Goal: Information Seeking & Learning: Learn about a topic

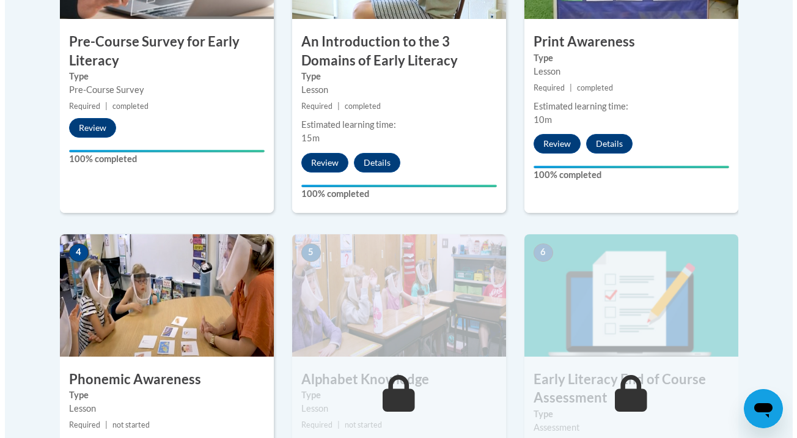
scroll to position [628, 0]
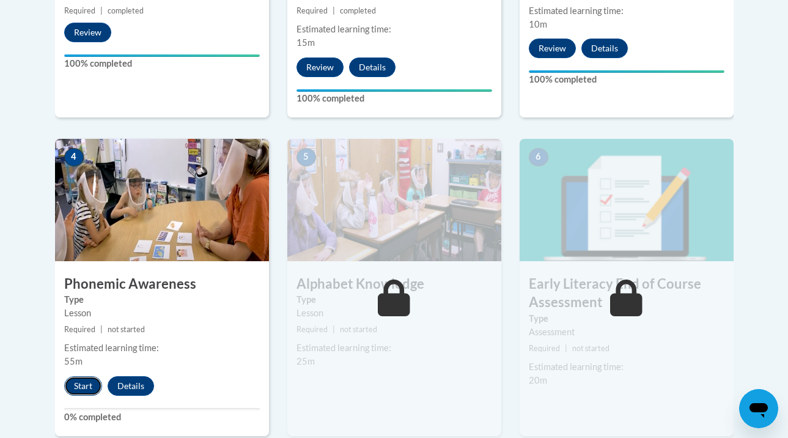
click at [64, 382] on button "Start" at bounding box center [83, 386] width 38 height 20
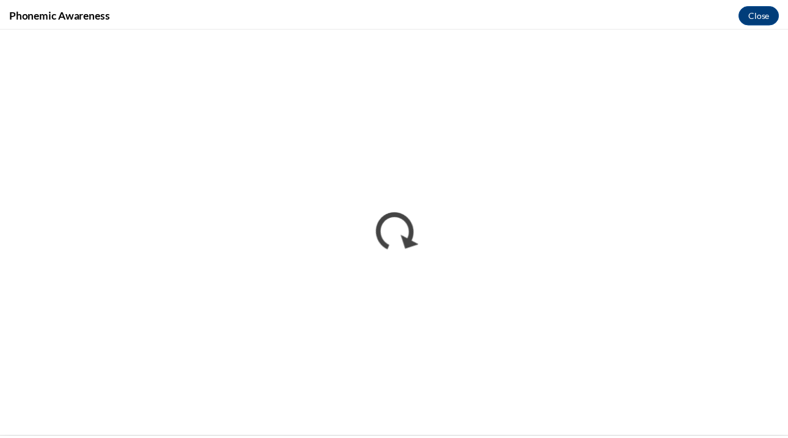
scroll to position [0, 0]
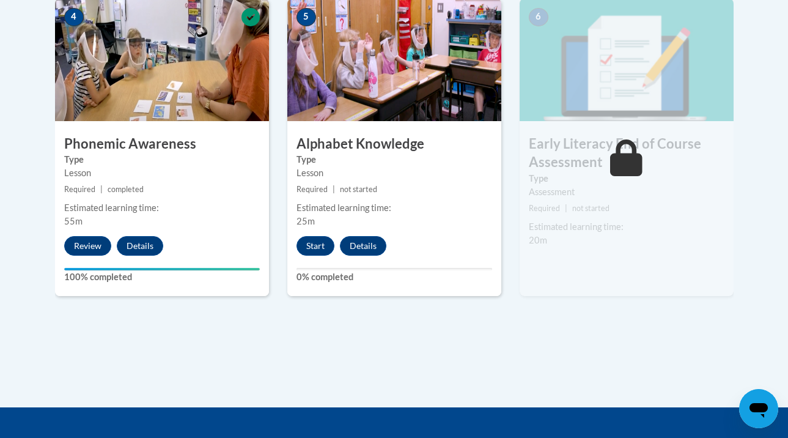
scroll to position [670, 0]
